Goal: Task Accomplishment & Management: Complete application form

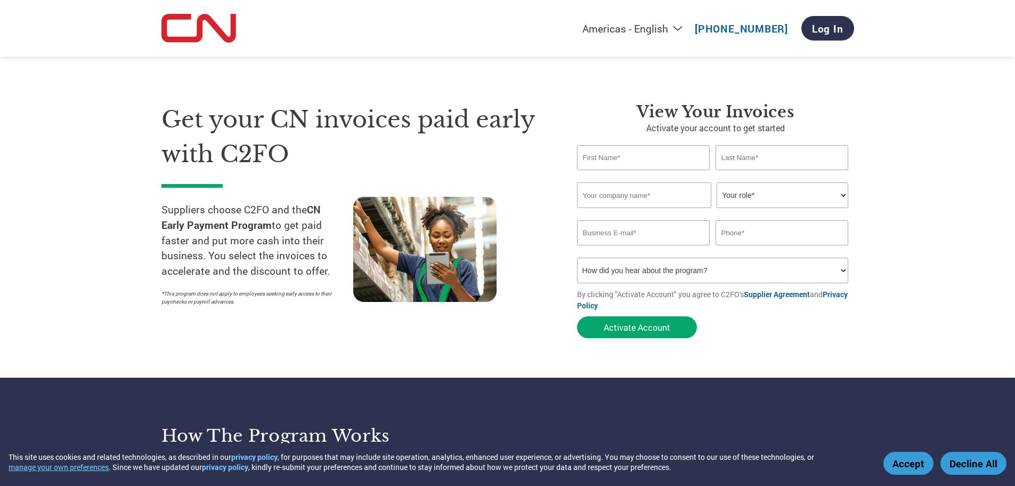
click at [653, 193] on input "text" at bounding box center [644, 195] width 134 height 26
click at [664, 154] on input "text" at bounding box center [643, 157] width 133 height 25
type input "[PERSON_NAME]"
type input "jORY"
type input "KS Auto Electric"
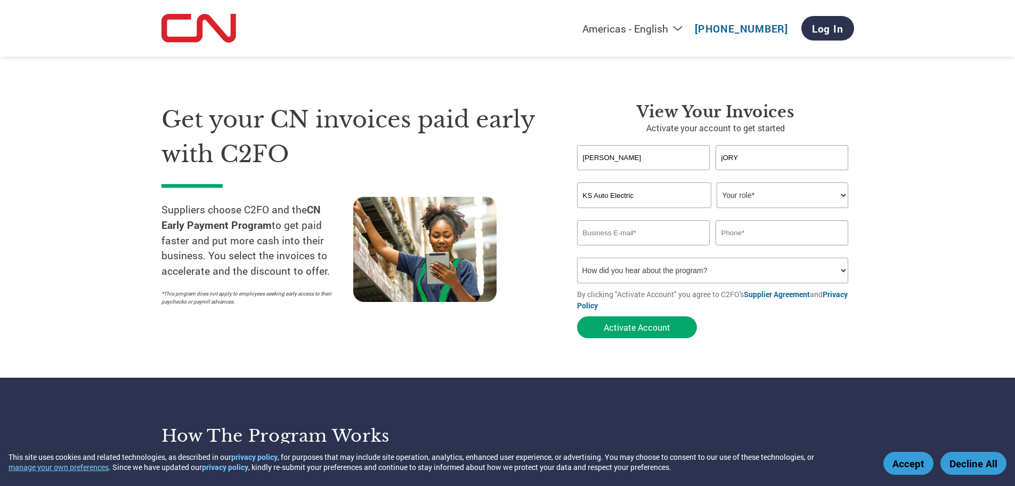
type input "[EMAIL_ADDRESS][DOMAIN_NAME]"
type input "2045869743"
drag, startPoint x: 639, startPoint y: 194, endPoint x: 526, endPoint y: 192, distance: 113.5
click at [526, 192] on div "Get your CN invoices paid early with C2FO Suppliers choose C2FO and the CN Earl…" at bounding box center [507, 202] width 693 height 284
click at [620, 194] on input "10230639 [GEOGRAPHIC_DATA]" at bounding box center [644, 195] width 134 height 26
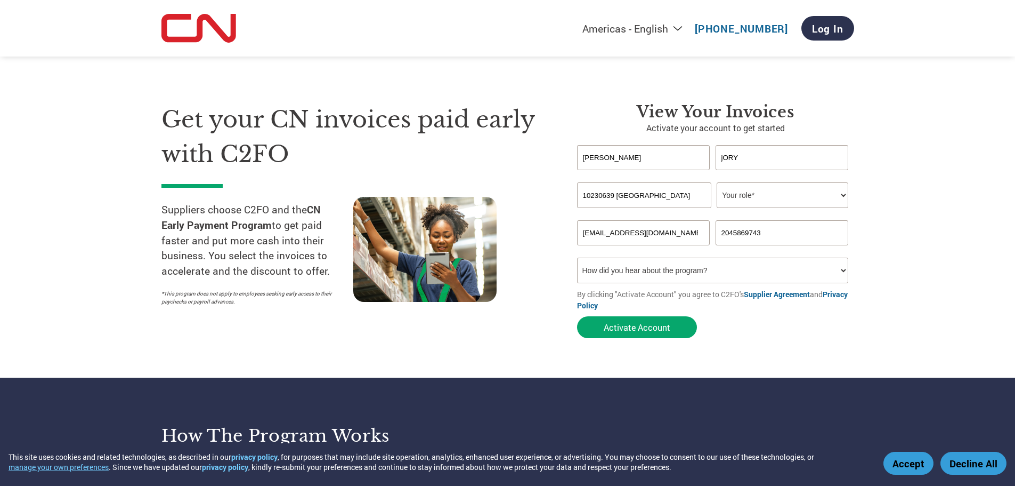
type input "10230639 [GEOGRAPHIC_DATA]"
click at [775, 188] on select "Your role* CFO Controller Credit Manager Finance Director Treasurer CEO Preside…" at bounding box center [783, 195] width 132 height 26
select select "OTHER"
click at [717, 182] on select "Your role* CFO Controller Credit Manager Finance Director Treasurer CEO Preside…" at bounding box center [783, 195] width 132 height 26
drag, startPoint x: 738, startPoint y: 154, endPoint x: 699, endPoint y: 154, distance: 38.9
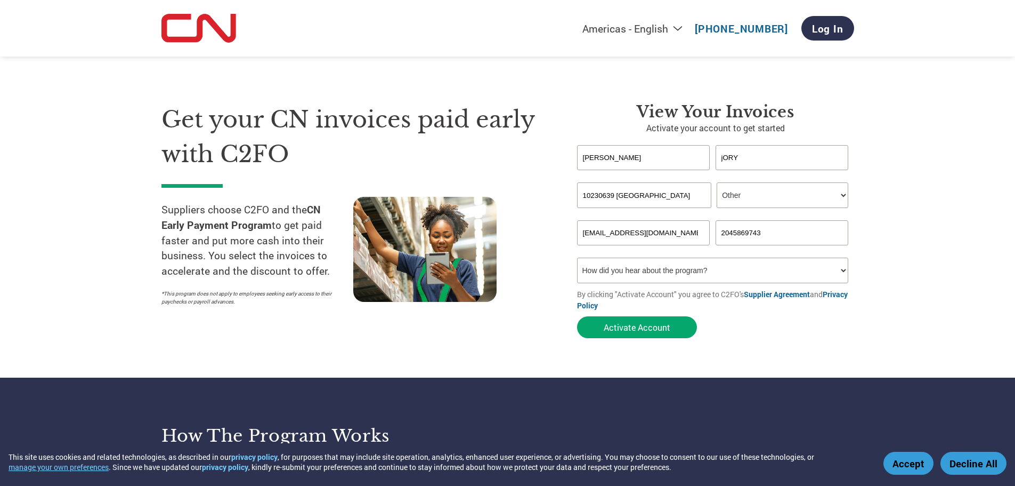
click at [699, 154] on div "[PERSON_NAME]" at bounding box center [715, 157] width 277 height 25
type input "Jory"
click at [880, 193] on section "Get your CN invoices paid early with C2FO Suppliers choose C2FO and the CN Earl…" at bounding box center [507, 210] width 1015 height 335
click at [771, 190] on select "Your role* CFO Controller Credit Manager Finance Director Treasurer CEO Preside…" at bounding box center [783, 195] width 132 height 26
click at [717, 182] on select "Your role* CFO Controller Credit Manager Finance Director Treasurer CEO Preside…" at bounding box center [783, 195] width 132 height 26
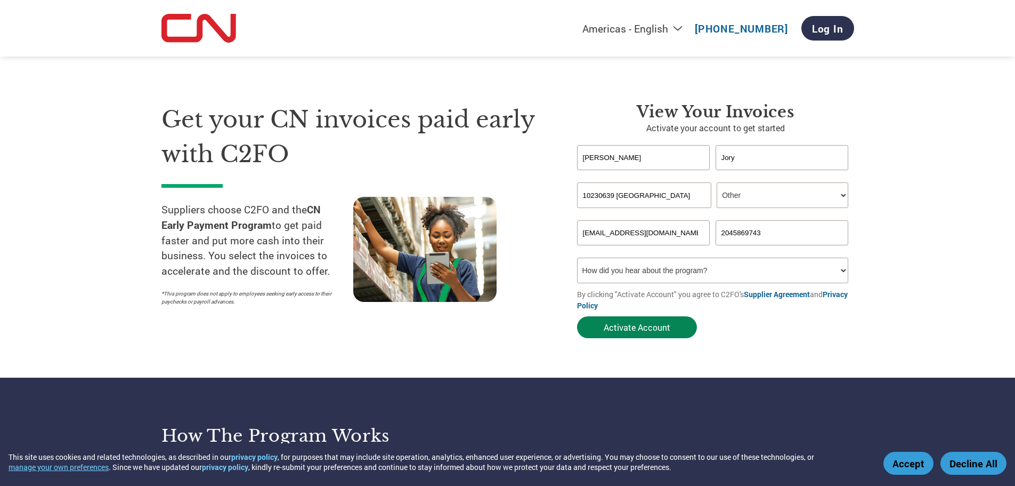
click at [635, 325] on button "Activate Account" at bounding box center [637, 327] width 120 height 22
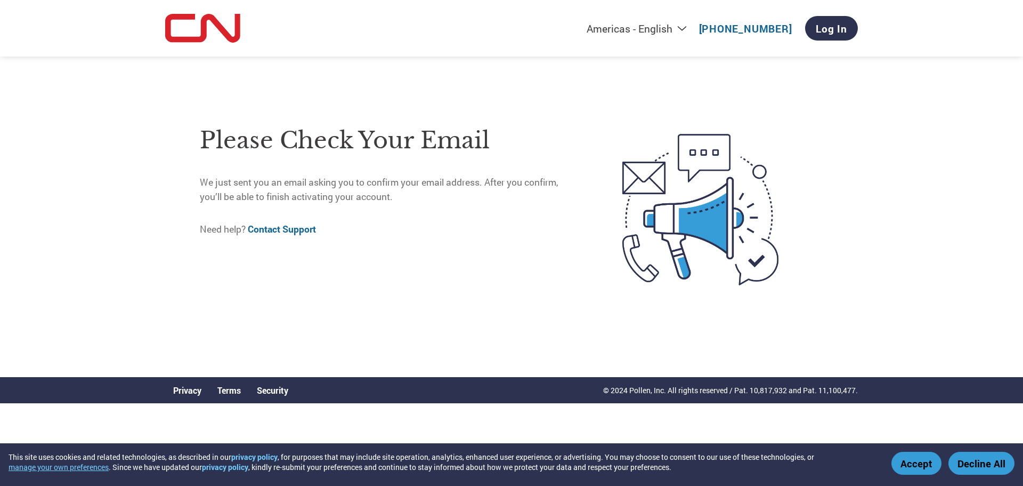
click at [926, 462] on button "Accept" at bounding box center [917, 462] width 50 height 23
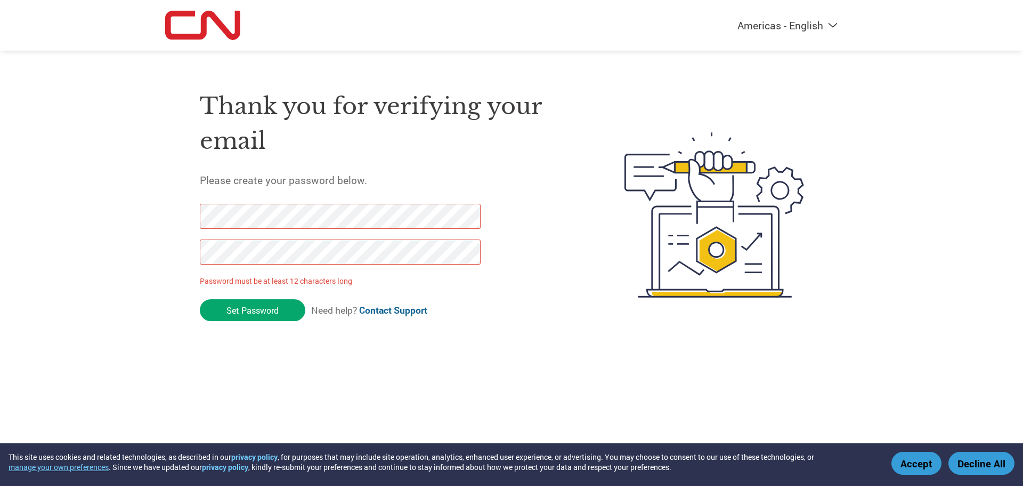
drag, startPoint x: 265, startPoint y: 308, endPoint x: 187, endPoint y: 221, distance: 116.6
click at [193, 221] on div "Thank you for verifying your email Please create your password below. Password …" at bounding box center [511, 215] width 693 height 282
click at [245, 309] on input "Set Password" at bounding box center [253, 310] width 106 height 22
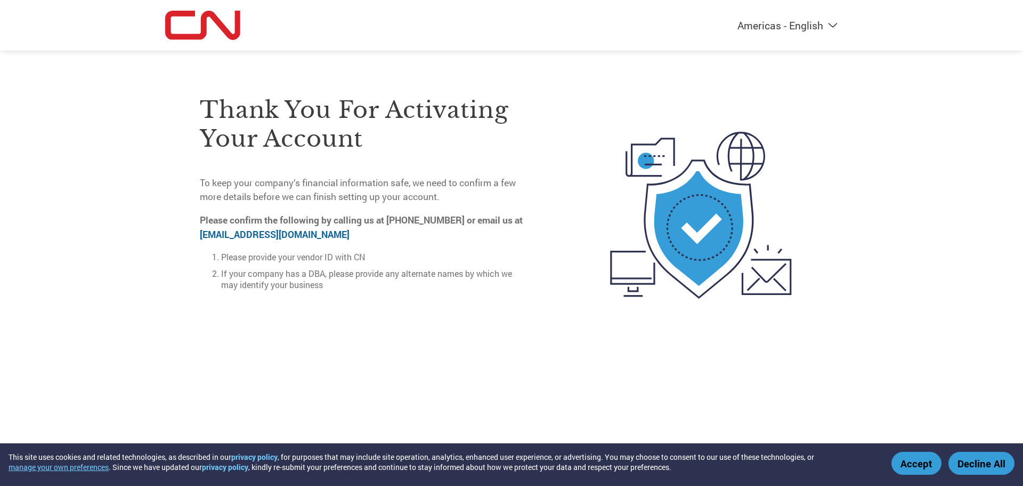
click at [246, 229] on link "on-boarding@c2fo.com" at bounding box center [275, 234] width 150 height 12
click at [211, 325] on div "Thank you for activating your account To keep your company’s financial informat…" at bounding box center [365, 214] width 330 height 285
